Goal: Information Seeking & Learning: Learn about a topic

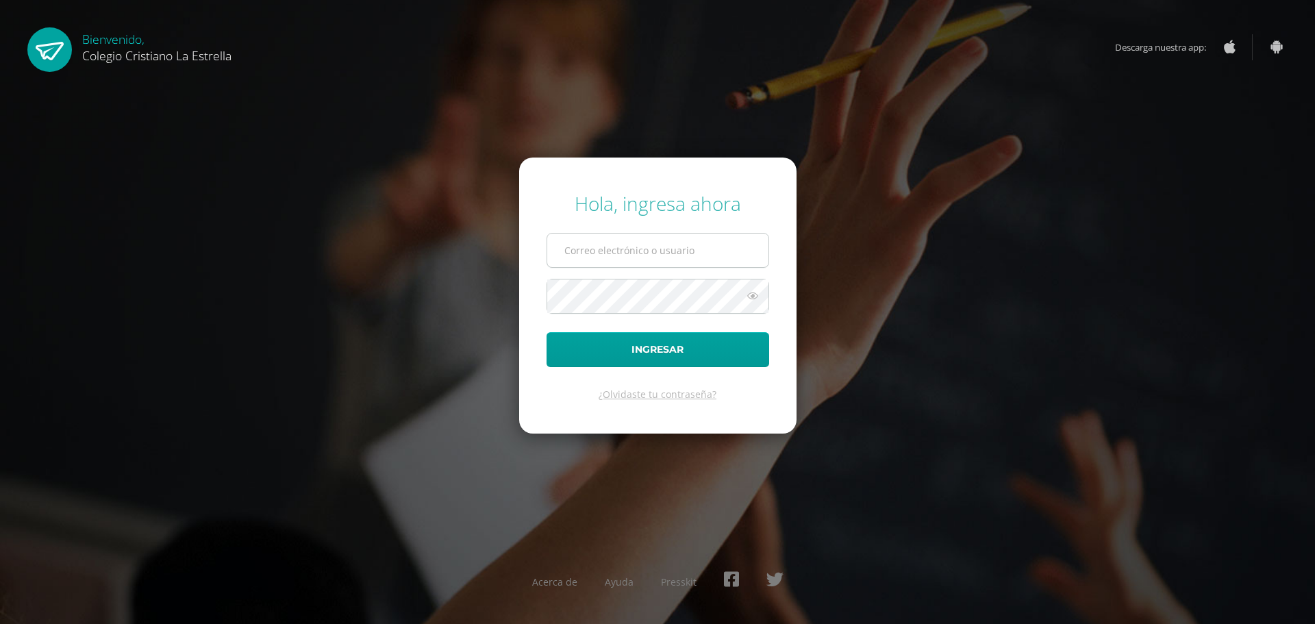
click at [593, 250] on input "text" at bounding box center [657, 251] width 221 height 34
click at [684, 257] on input "[EMAIL_ADDRESS][DOMAIN_NAME]" at bounding box center [657, 251] width 221 height 34
type input "[EMAIL_ADDRESS][DOMAIN_NAME]"
click at [658, 358] on button "Ingresar" at bounding box center [658, 349] width 223 height 35
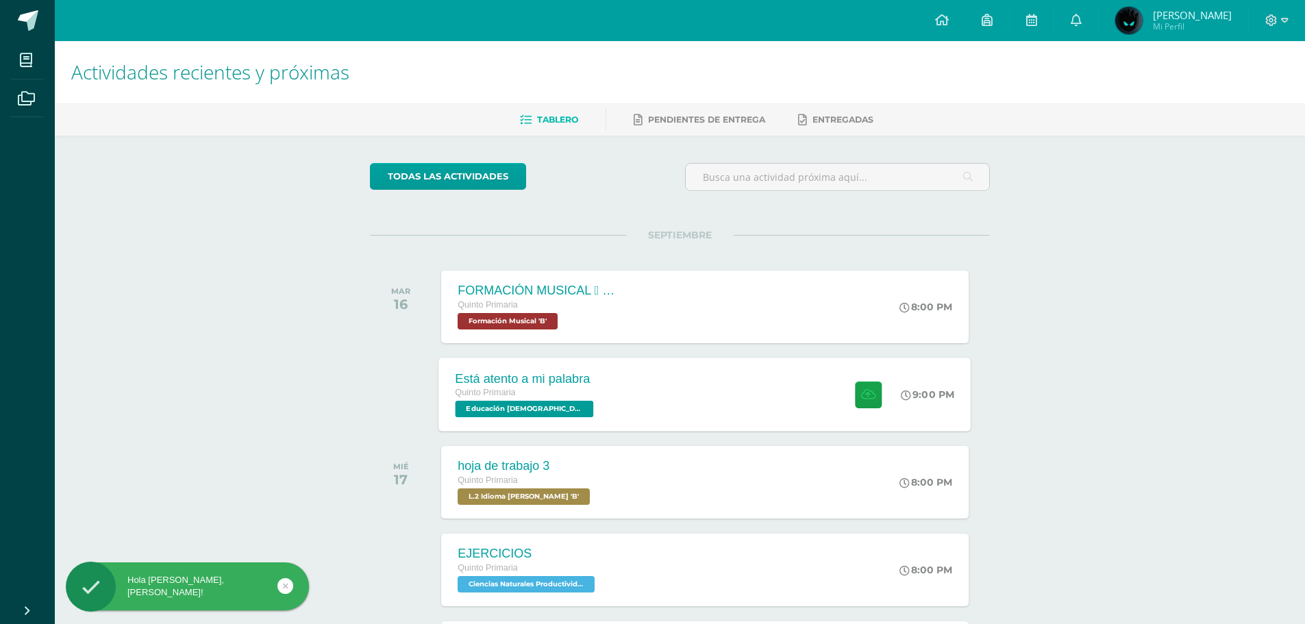
click at [684, 397] on div "Está atento a mi palabra Quinto Primaria Educación Cristiana 'B' 9:00 PM Está a…" at bounding box center [705, 394] width 532 height 73
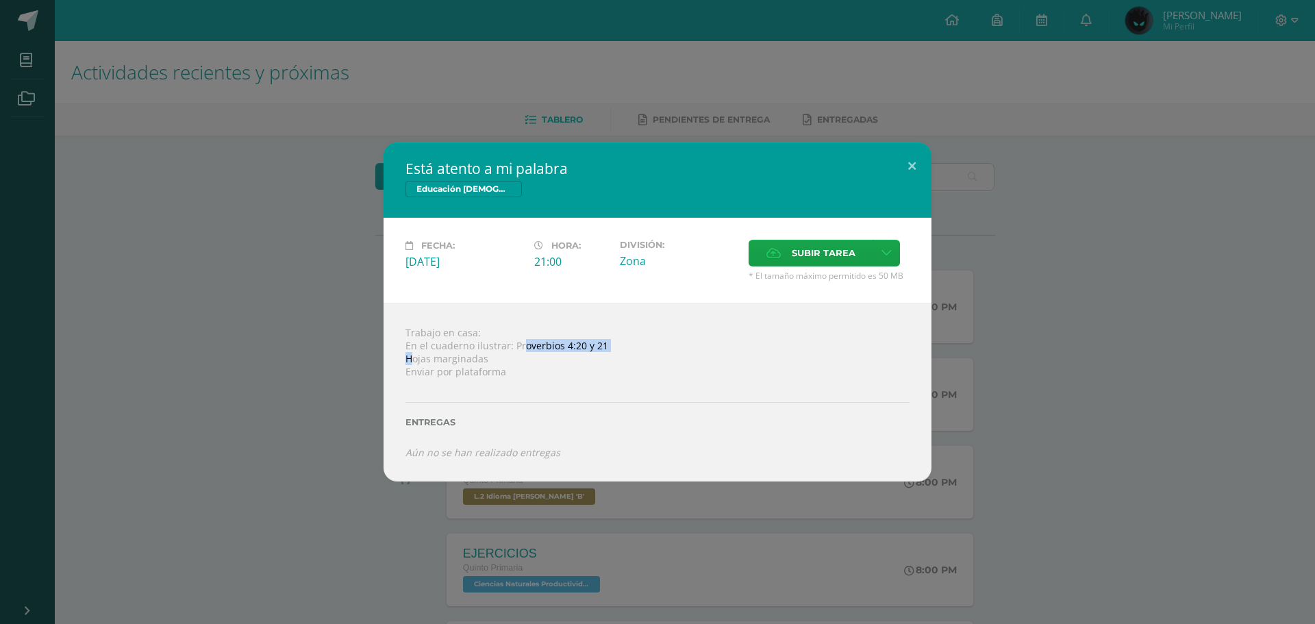
drag, startPoint x: 411, startPoint y: 353, endPoint x: 524, endPoint y: 349, distance: 113.1
click at [524, 349] on div "Trabajo en casa: En el cuaderno ilustrar: Proverbios 4:20 y 21 Hojas marginadas…" at bounding box center [658, 391] width 548 height 177
click at [654, 376] on div "Trabajo en casa: En el cuaderno ilustrar: Proverbios 4:20 y 21 Hojas marginadas…" at bounding box center [658, 391] width 548 height 177
click at [1079, 458] on div "Está atento a mi palabra Educación Cristiana Fecha: Martes 16 de Septiembre Hor…" at bounding box center [657, 311] width 1304 height 338
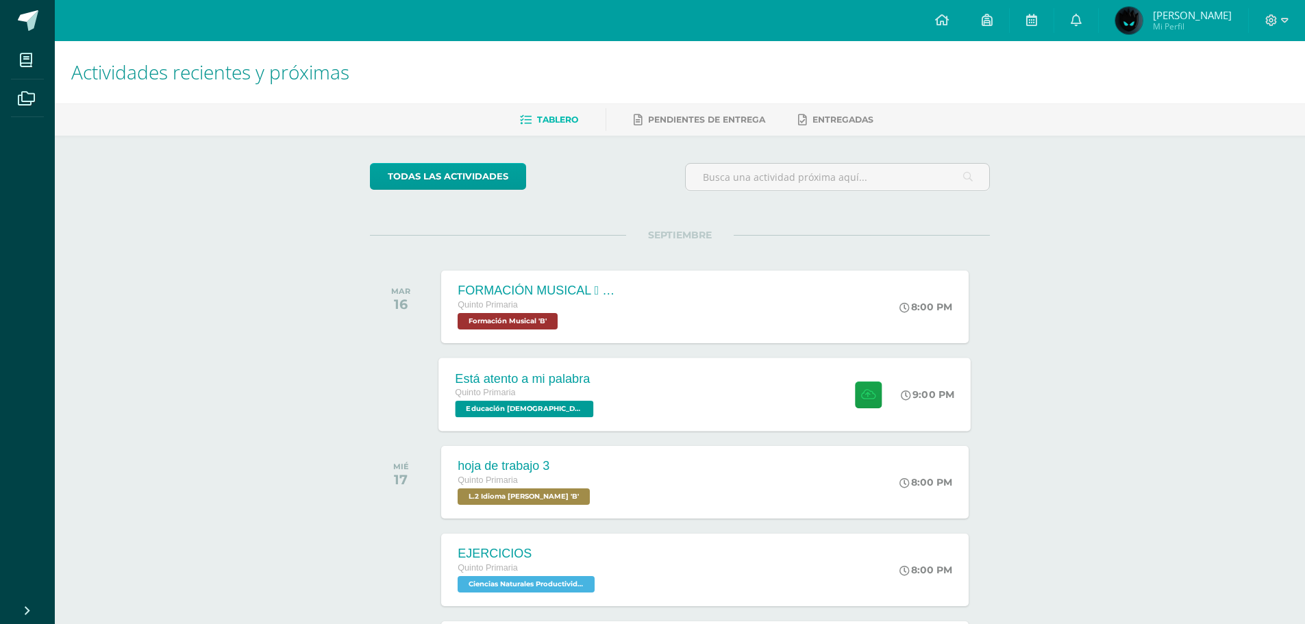
click at [808, 378] on div "Está atento a mi palabra Quinto Primaria Educación Cristiana 'B' 9:00 PM Está a…" at bounding box center [705, 394] width 532 height 73
